Goal: Browse casually: Explore the website without a specific task or goal

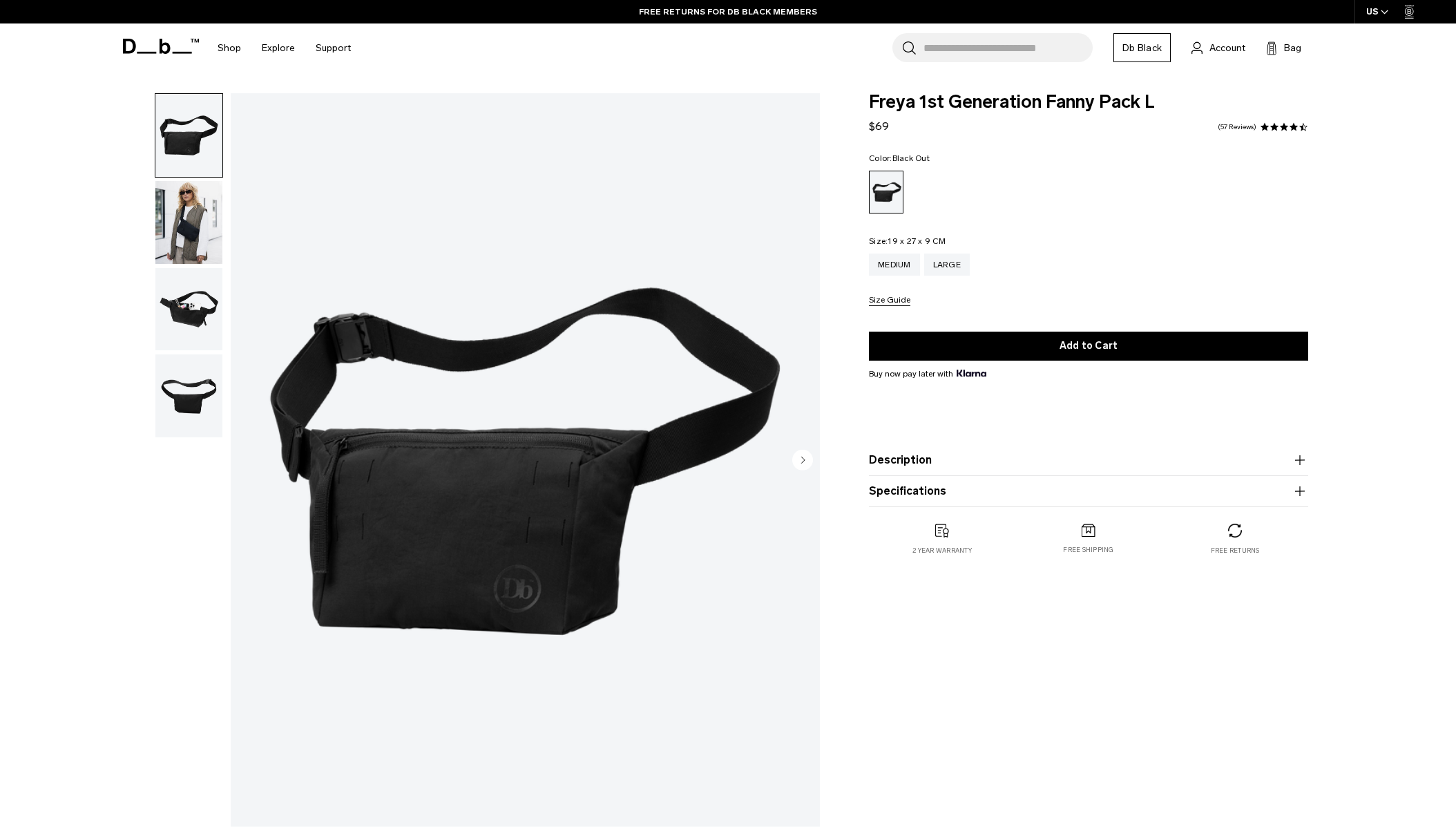
click at [186, 208] on img "button" at bounding box center [189, 222] width 67 height 83
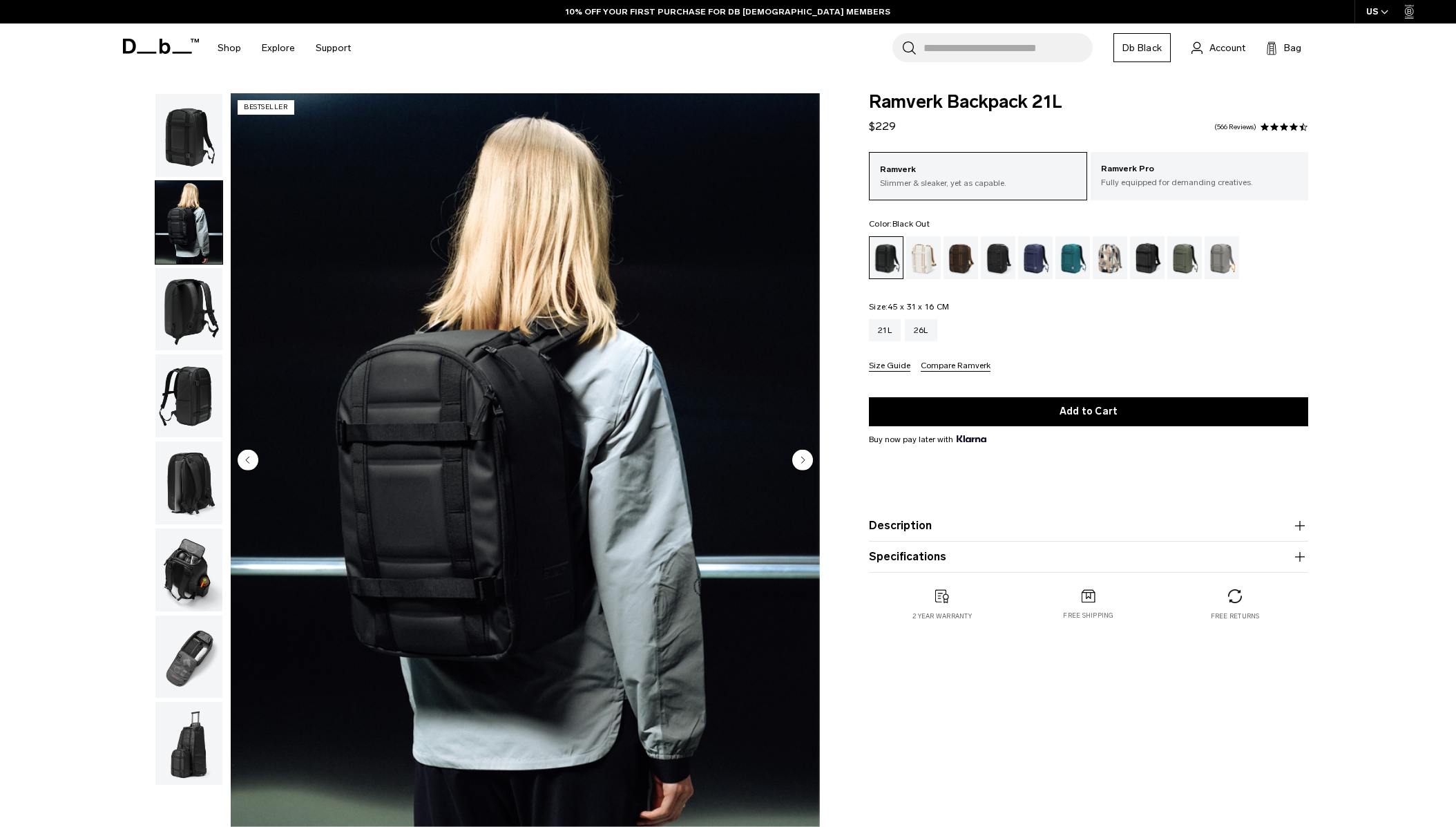
click at [201, 560] on img "button" at bounding box center [189, 570] width 67 height 83
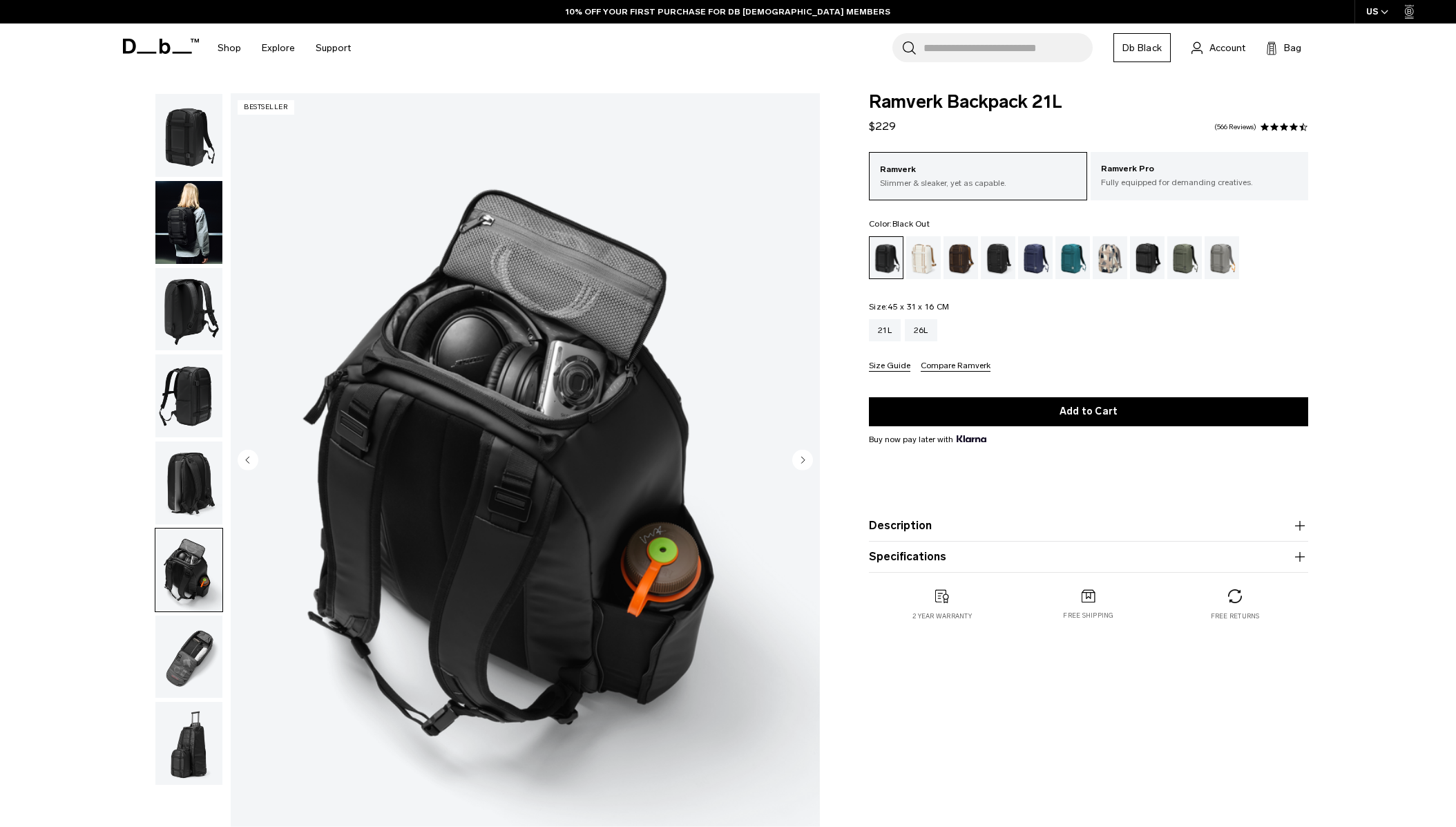
click at [200, 639] on img "button" at bounding box center [189, 657] width 67 height 83
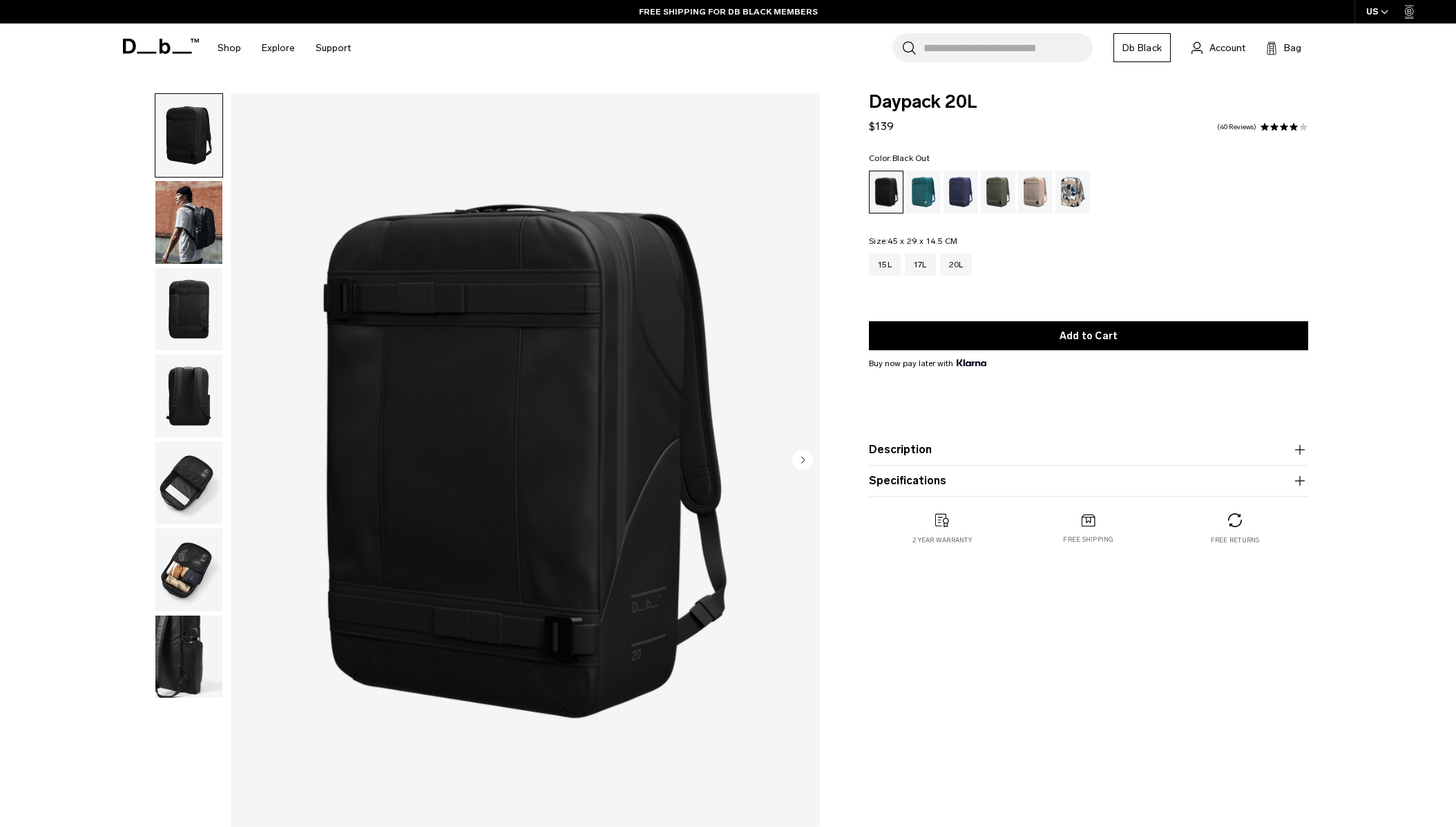
click at [180, 217] on img "button" at bounding box center [189, 222] width 67 height 83
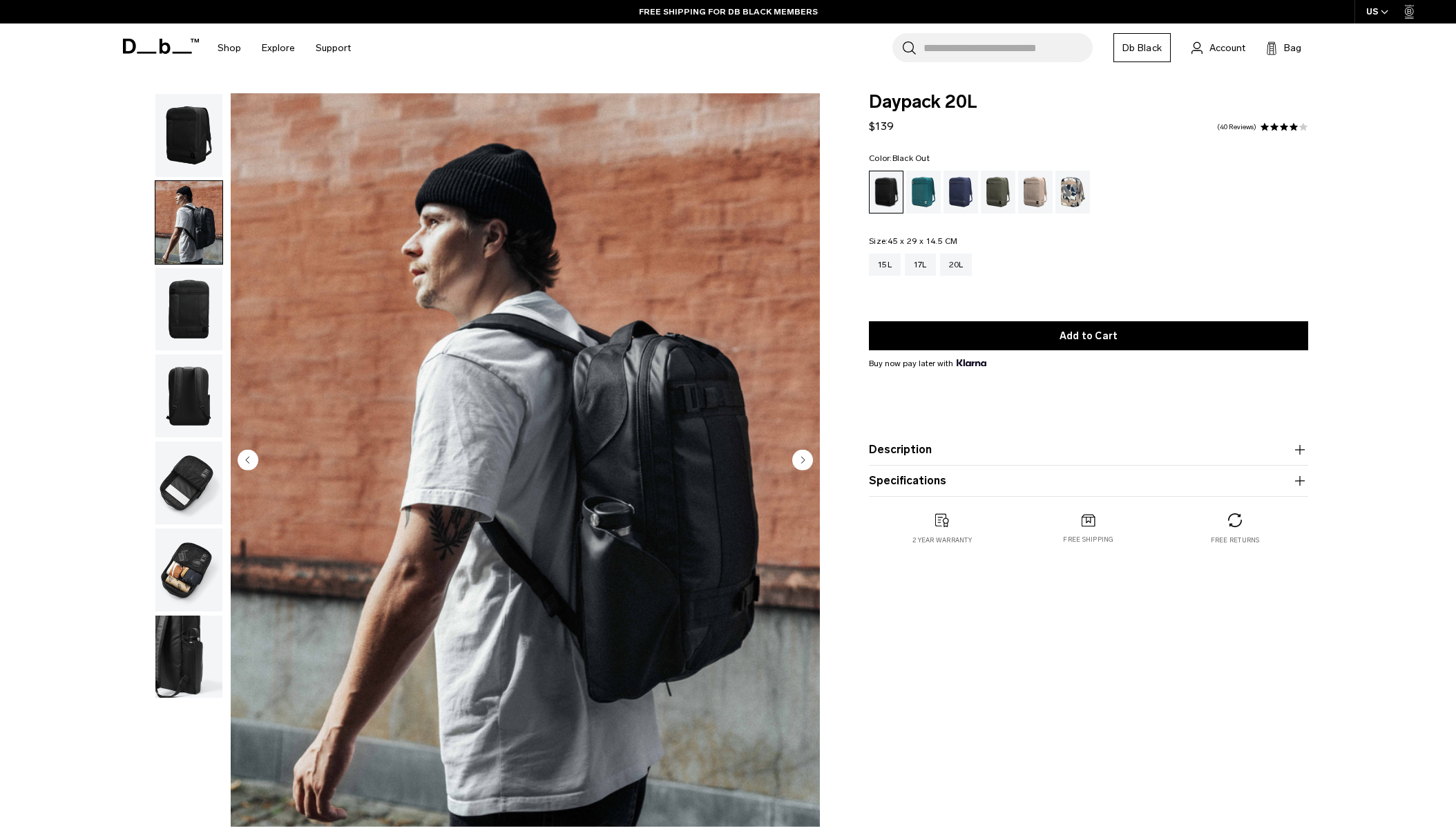
click at [190, 582] on img "button" at bounding box center [189, 570] width 67 height 83
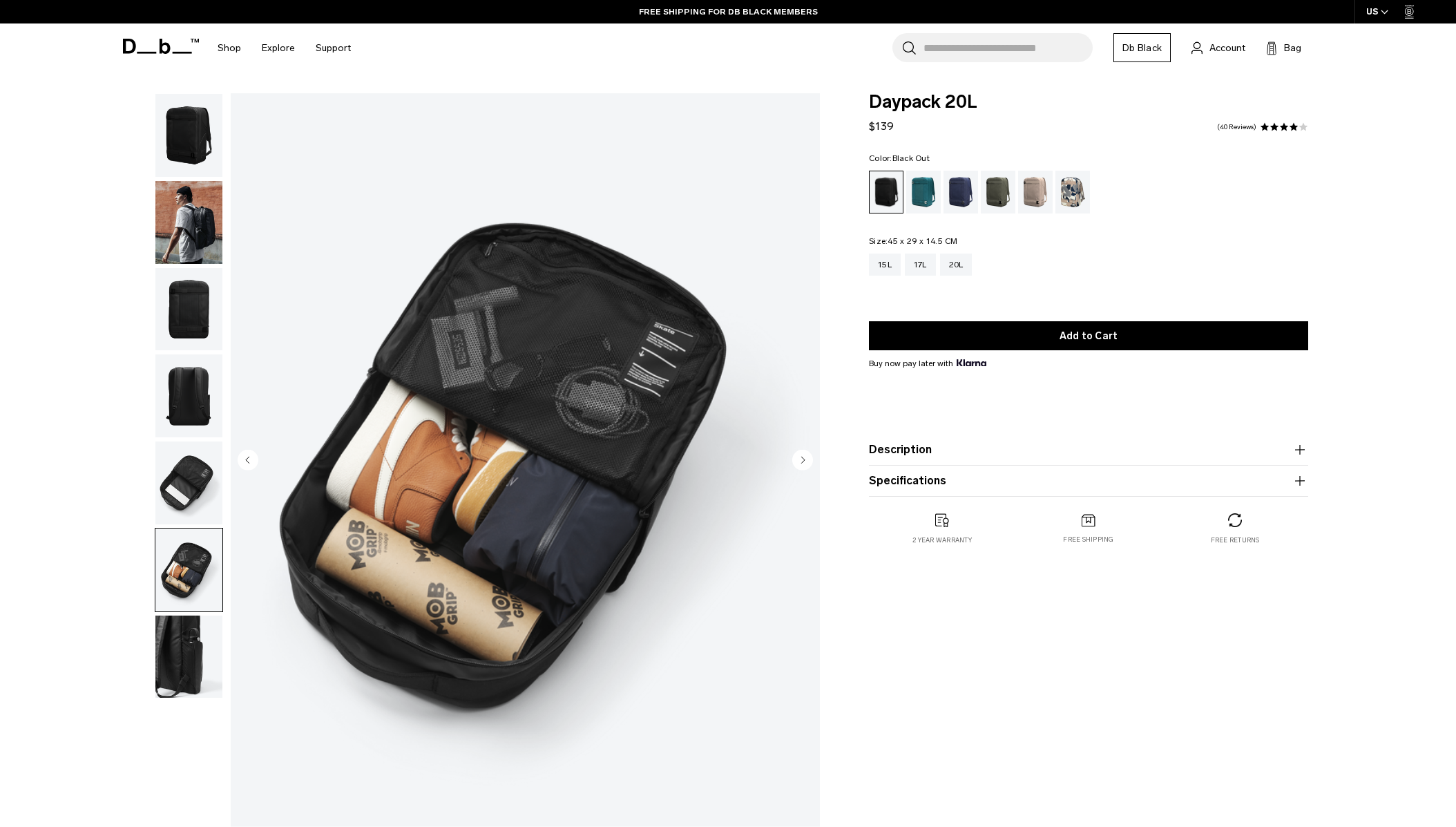
click at [193, 664] on img "button" at bounding box center [189, 657] width 67 height 83
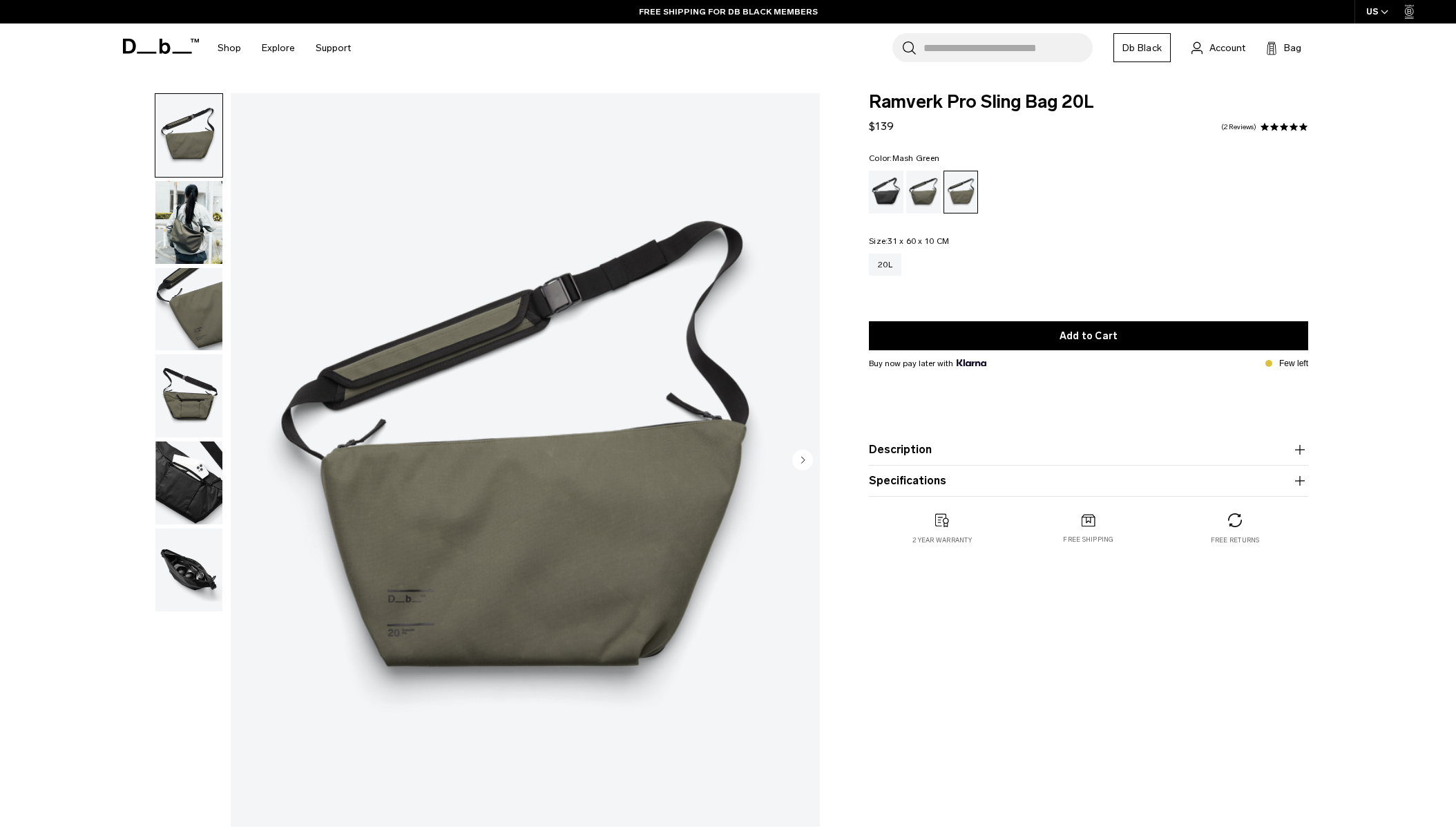
click at [198, 461] on img "button" at bounding box center [189, 483] width 67 height 83
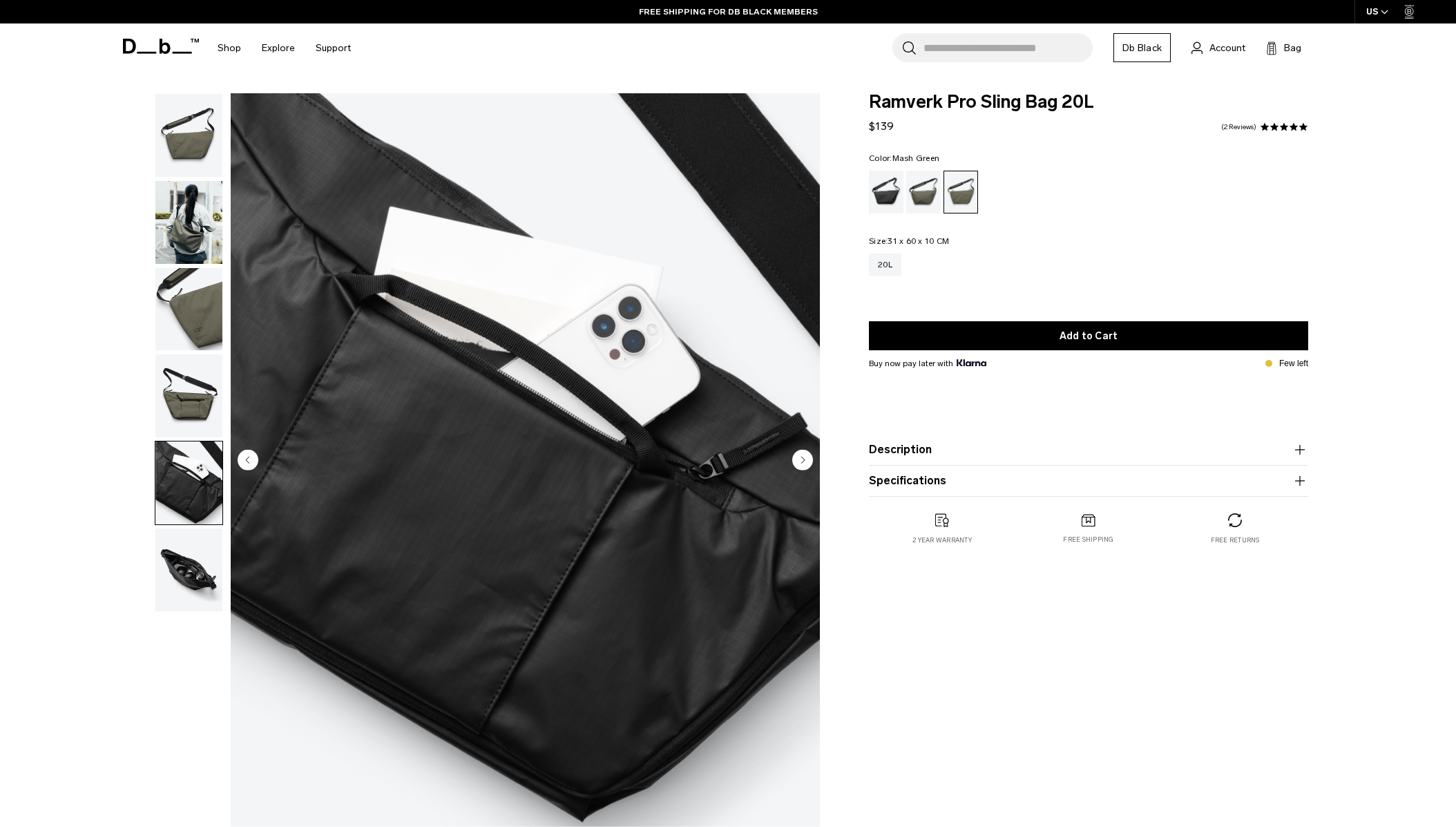
click at [201, 227] on img "button" at bounding box center [189, 222] width 67 height 83
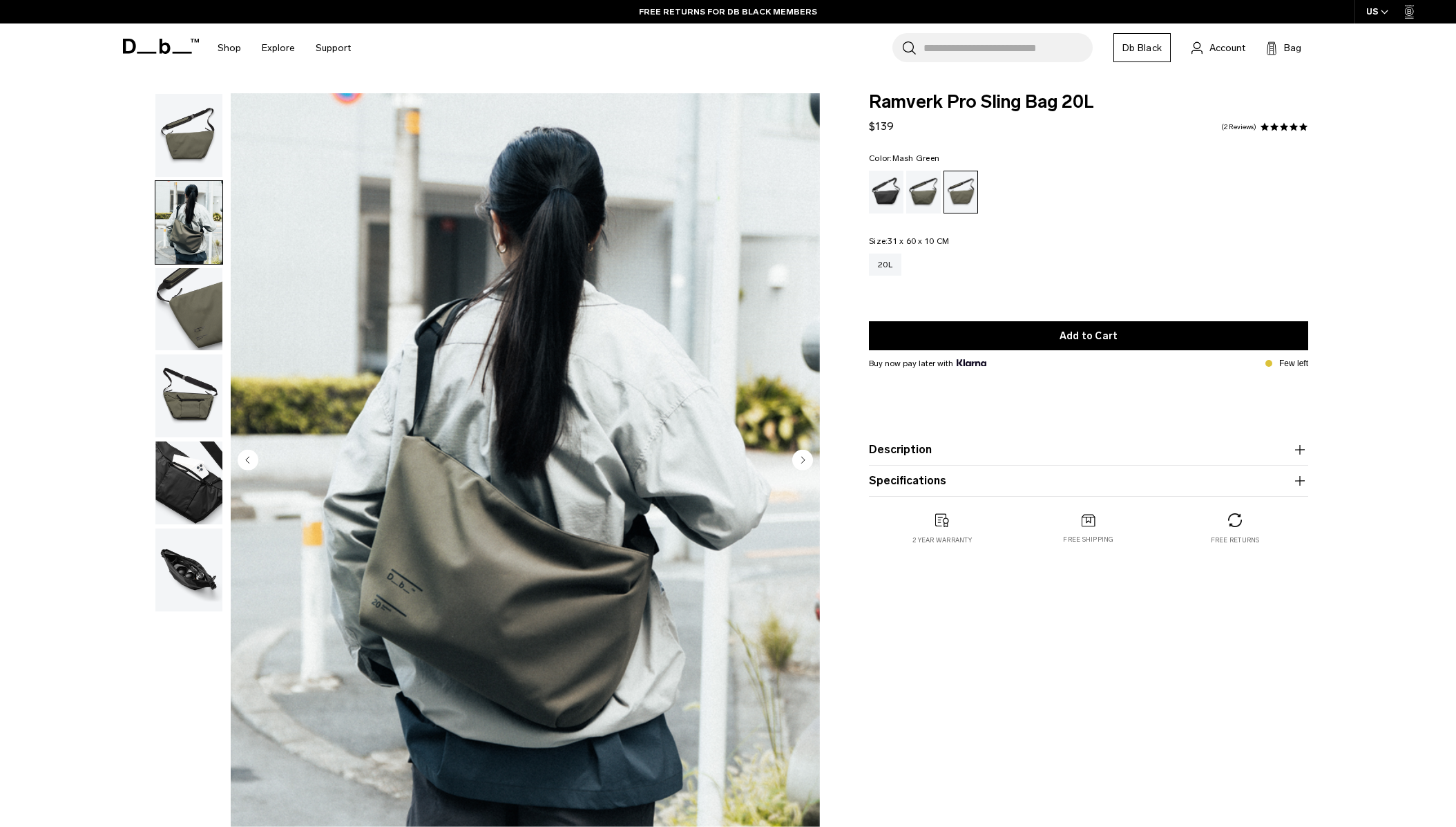
click at [188, 568] on img "button" at bounding box center [189, 570] width 67 height 83
